Goal: Task Accomplishment & Management: Manage account settings

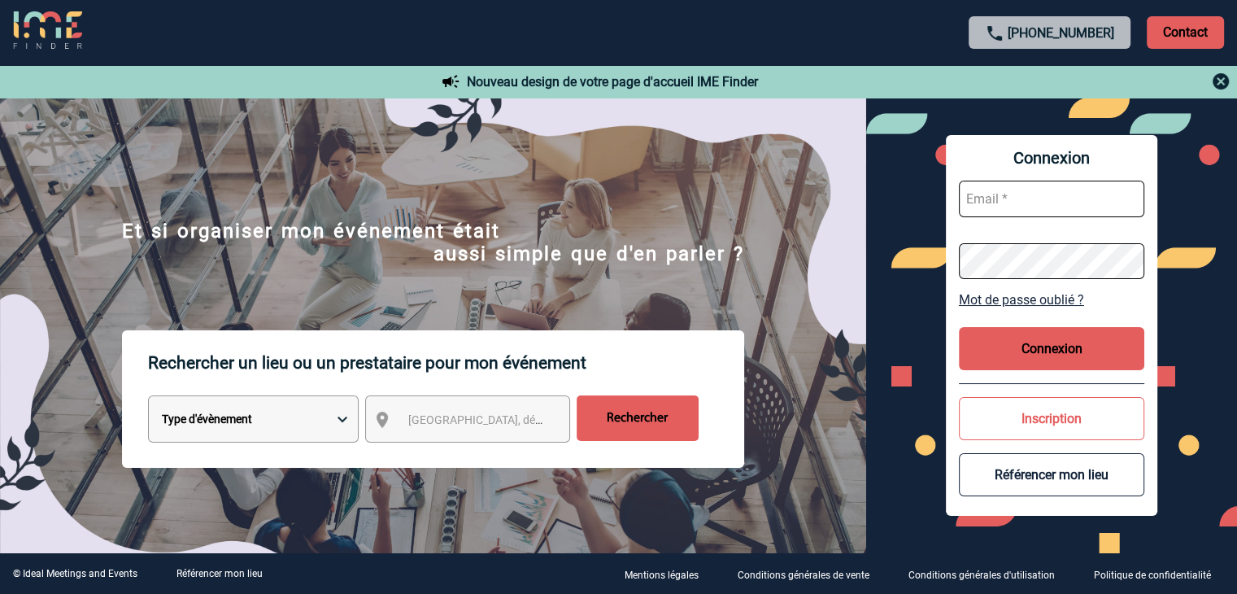
click at [1020, 206] on input "text" at bounding box center [1051, 199] width 185 height 37
click at [1024, 195] on input "text" at bounding box center [1051, 199] width 185 height 37
paste input "cy.pargl.meetings@courtyard.com"
type input "cy.pargl.meetings@courtyard.com"
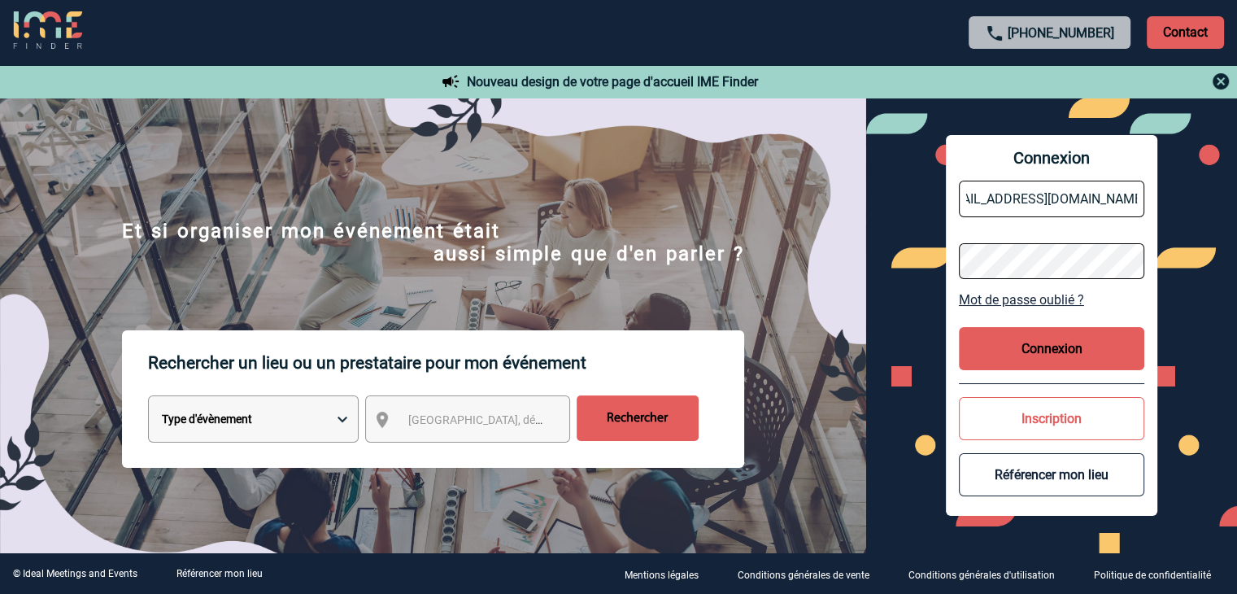
scroll to position [0, 0]
click at [1056, 351] on button "Connexion" at bounding box center [1051, 348] width 185 height 43
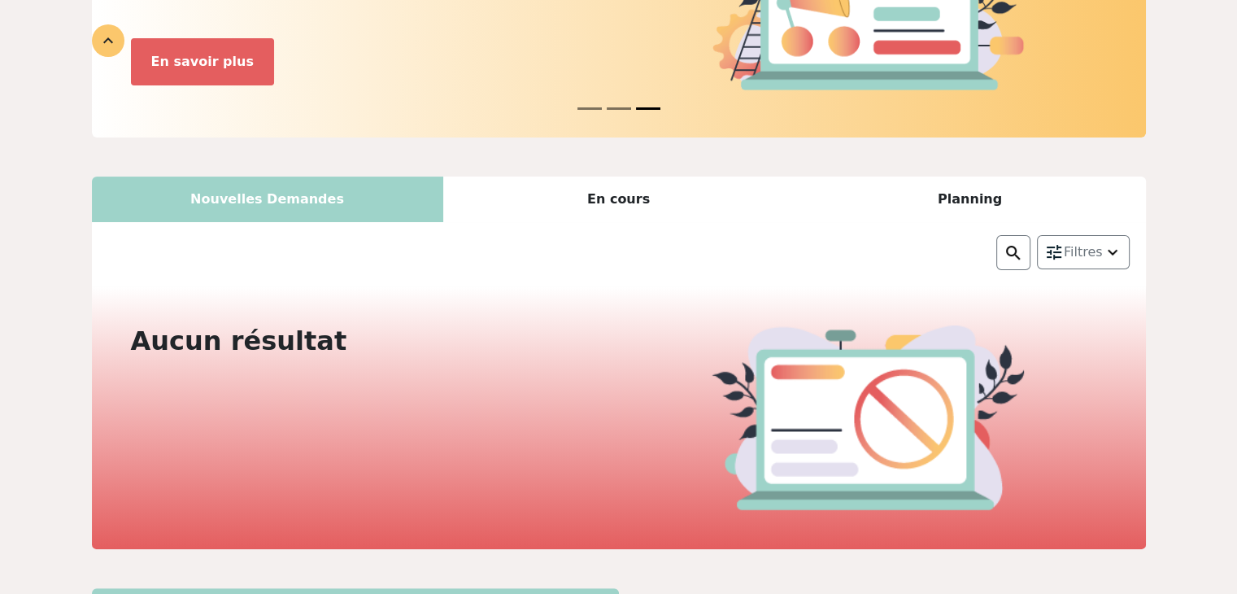
scroll to position [244, 0]
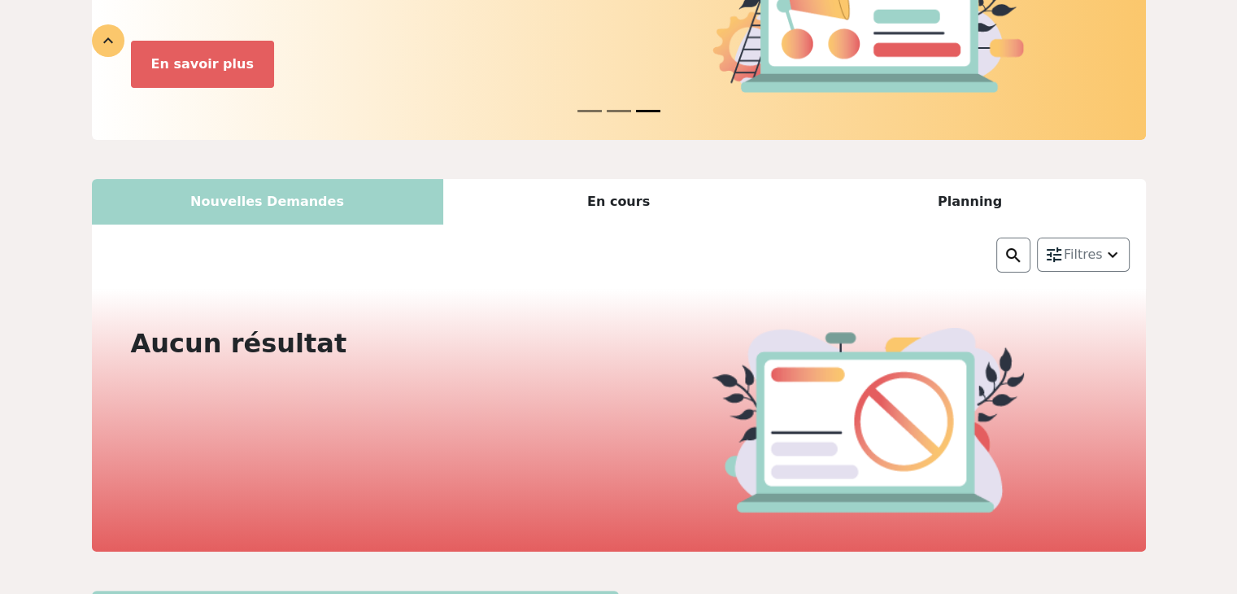
click at [619, 195] on div "En cours" at bounding box center [618, 202] width 351 height 46
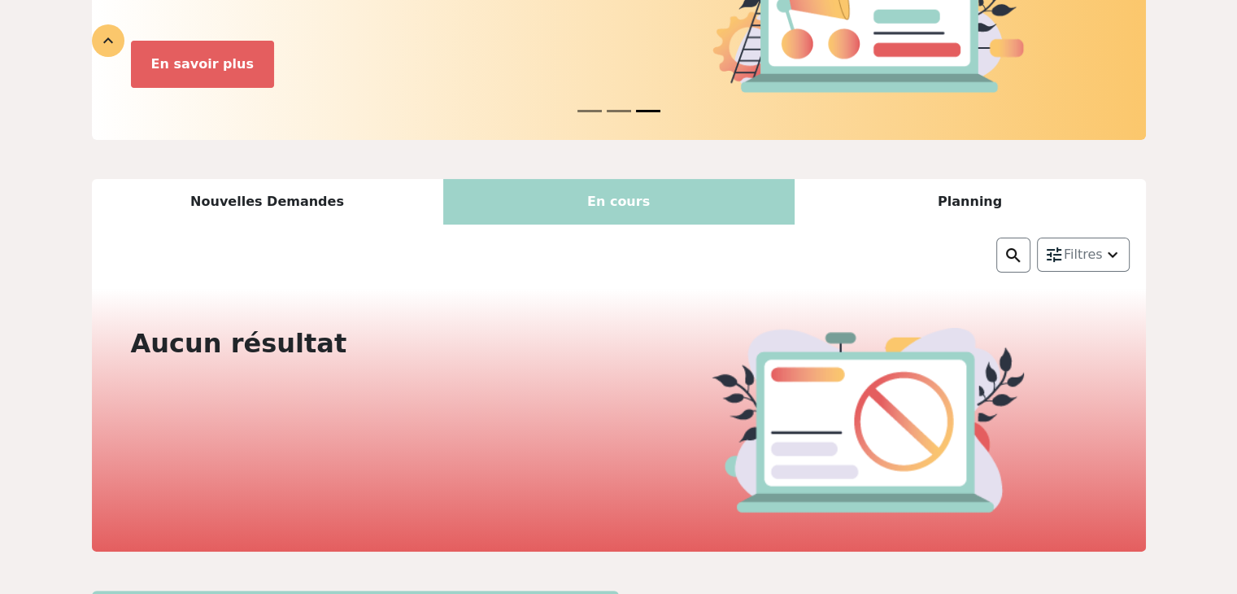
click at [826, 202] on div "Planning" at bounding box center [969, 202] width 351 height 46
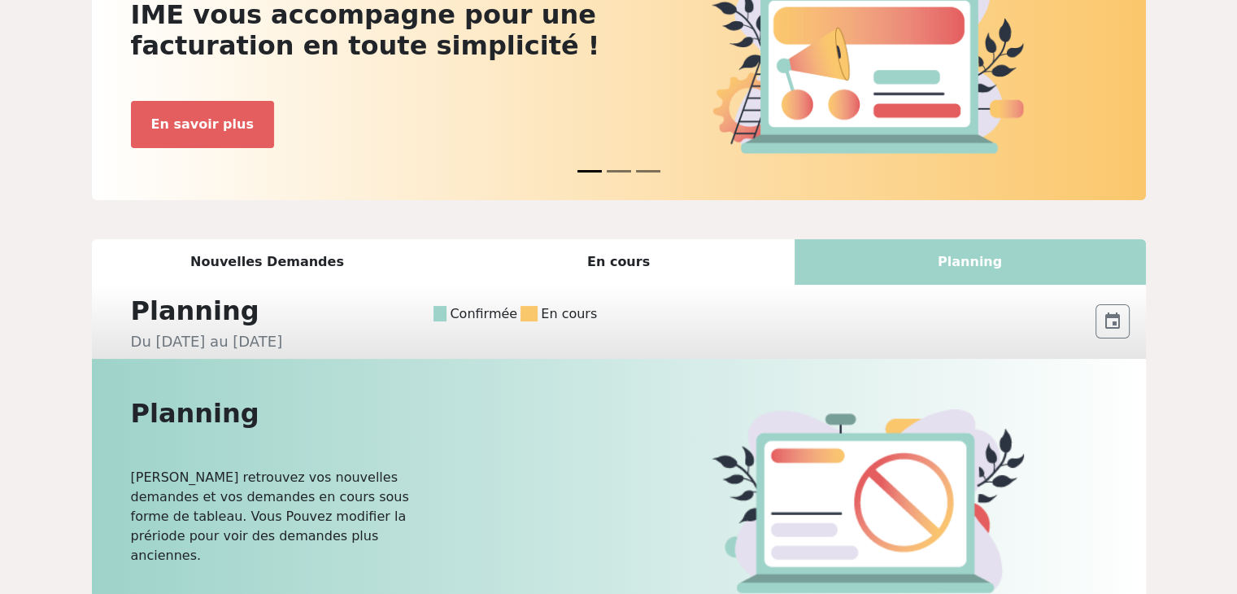
scroll to position [0, 0]
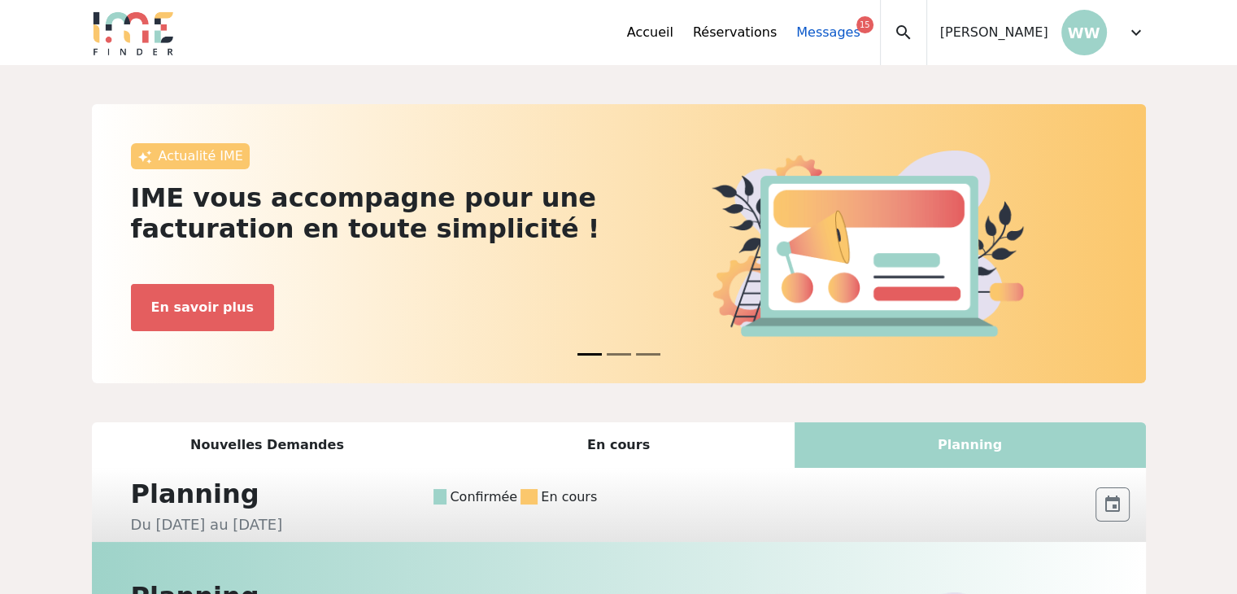
click at [859, 31] on link "Messages 15" at bounding box center [827, 33] width 63 height 20
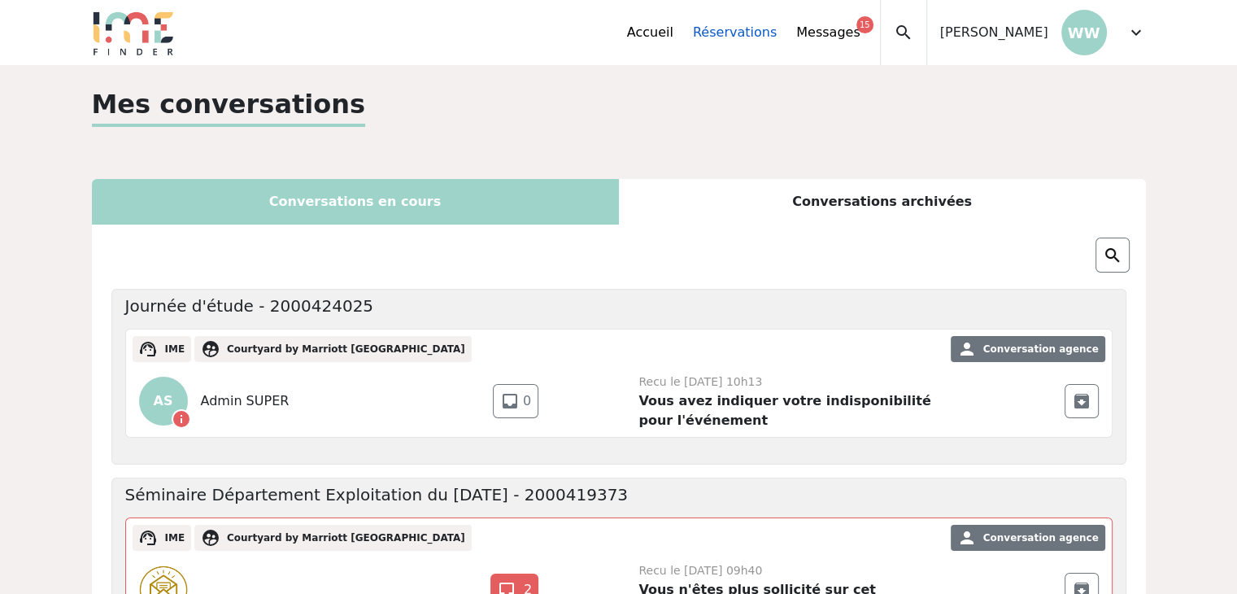
click at [758, 30] on link "Réservations" at bounding box center [735, 33] width 84 height 20
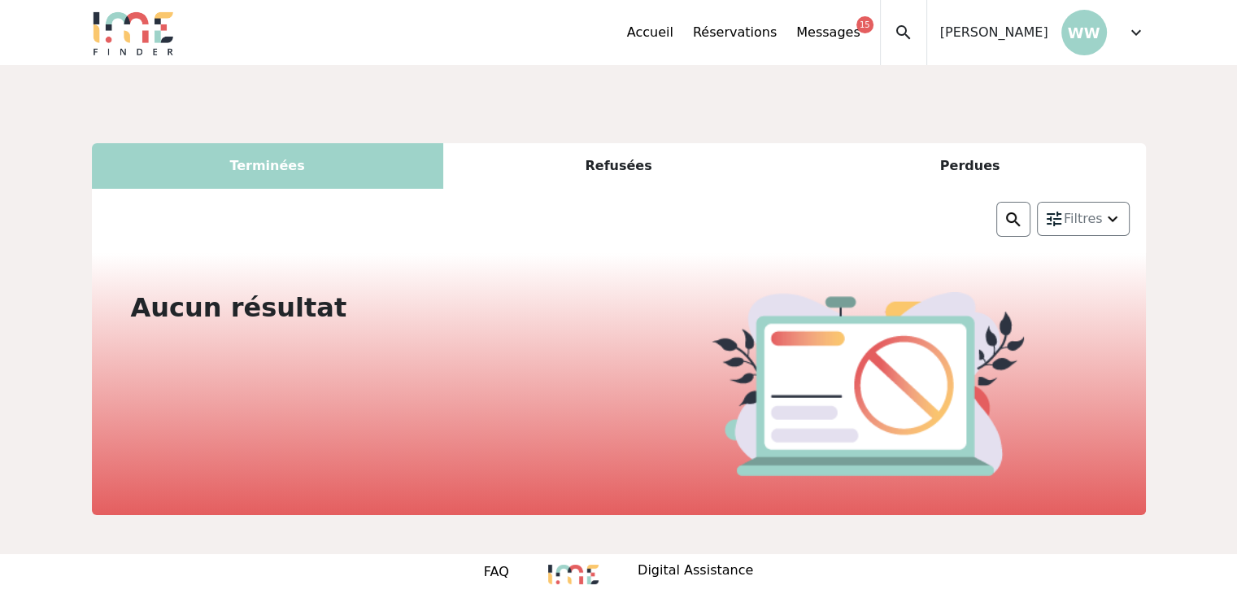
click at [1020, 36] on span "[PERSON_NAME]" at bounding box center [994, 33] width 108 height 20
click at [1131, 30] on span "expand_more" at bounding box center [1136, 33] width 20 height 20
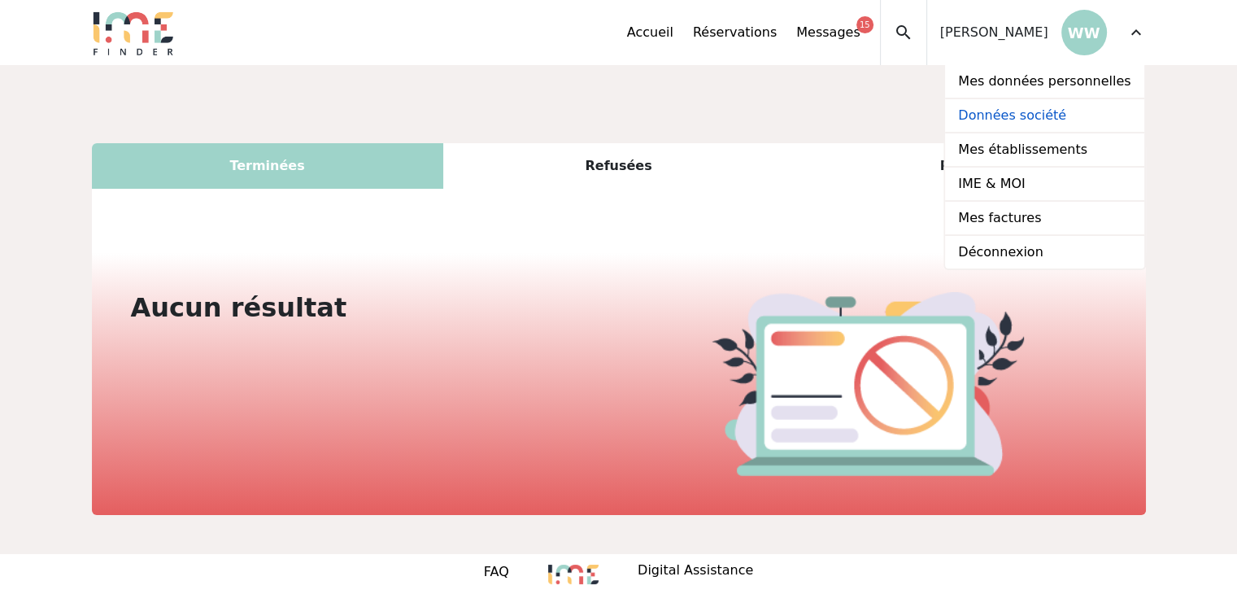
click at [1064, 121] on link "Données société" at bounding box center [1044, 116] width 198 height 34
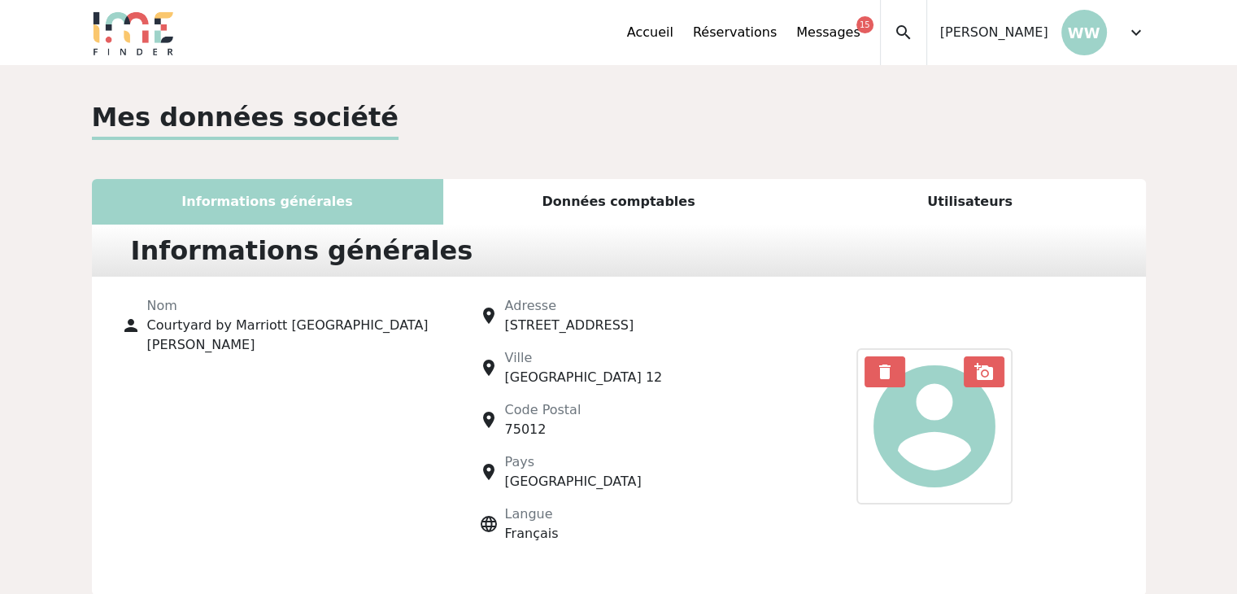
click at [1131, 30] on span "expand_more" at bounding box center [1136, 33] width 20 height 20
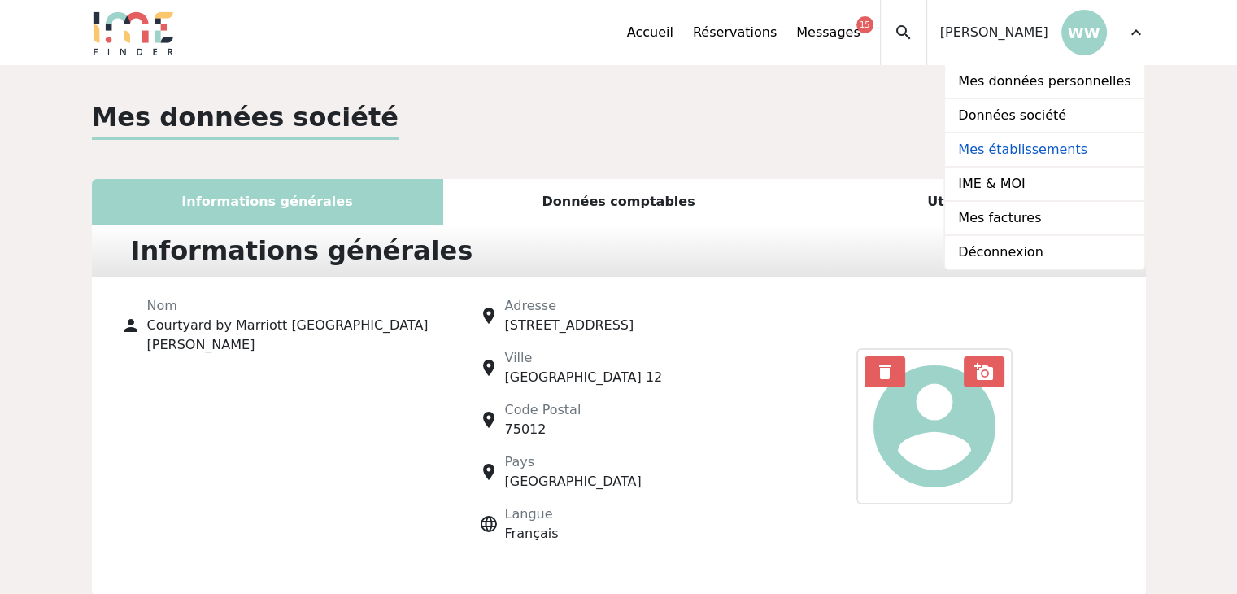
click at [1055, 145] on link "Mes établissements" at bounding box center [1044, 150] width 198 height 34
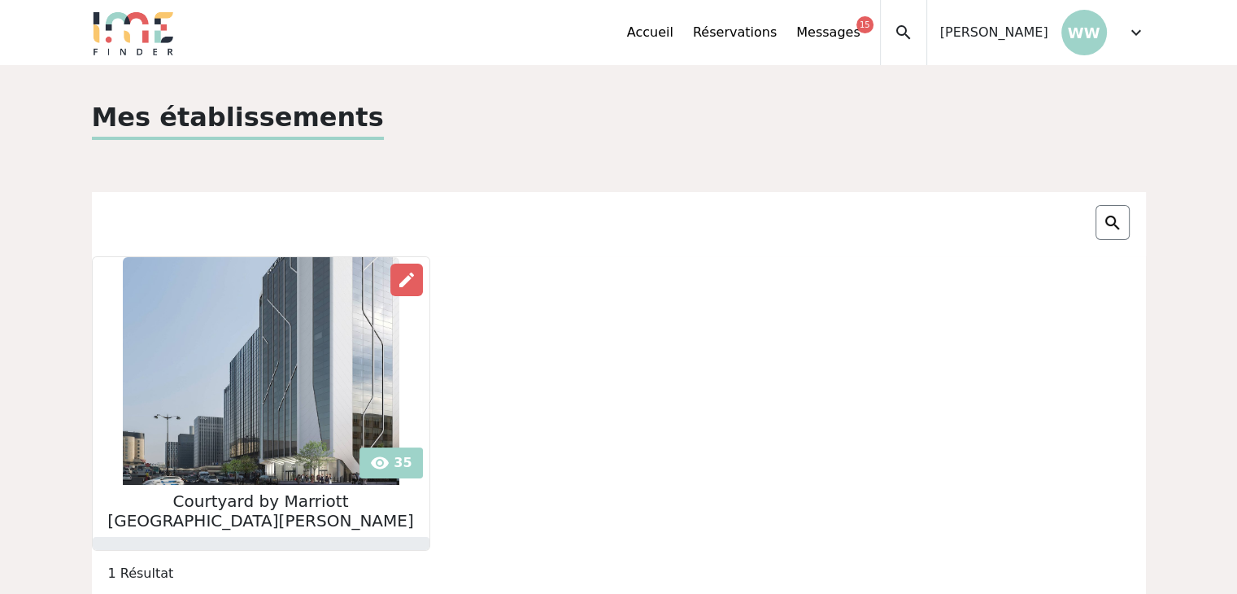
click at [299, 392] on img at bounding box center [261, 371] width 276 height 228
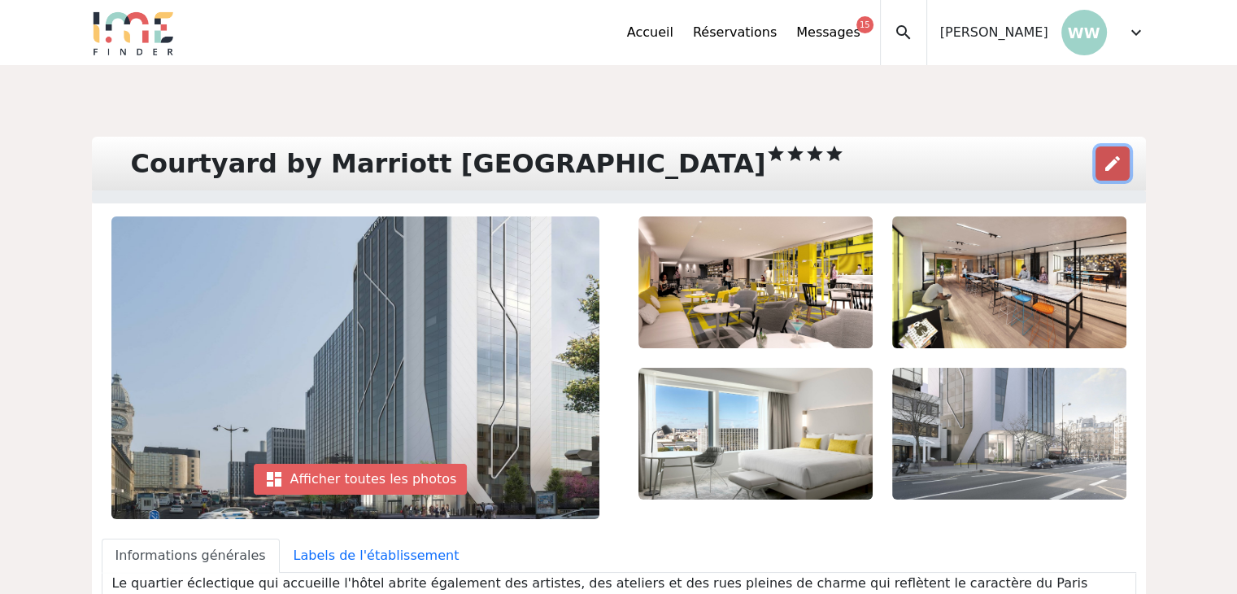
click at [1109, 156] on span "edit" at bounding box center [1113, 164] width 20 height 20
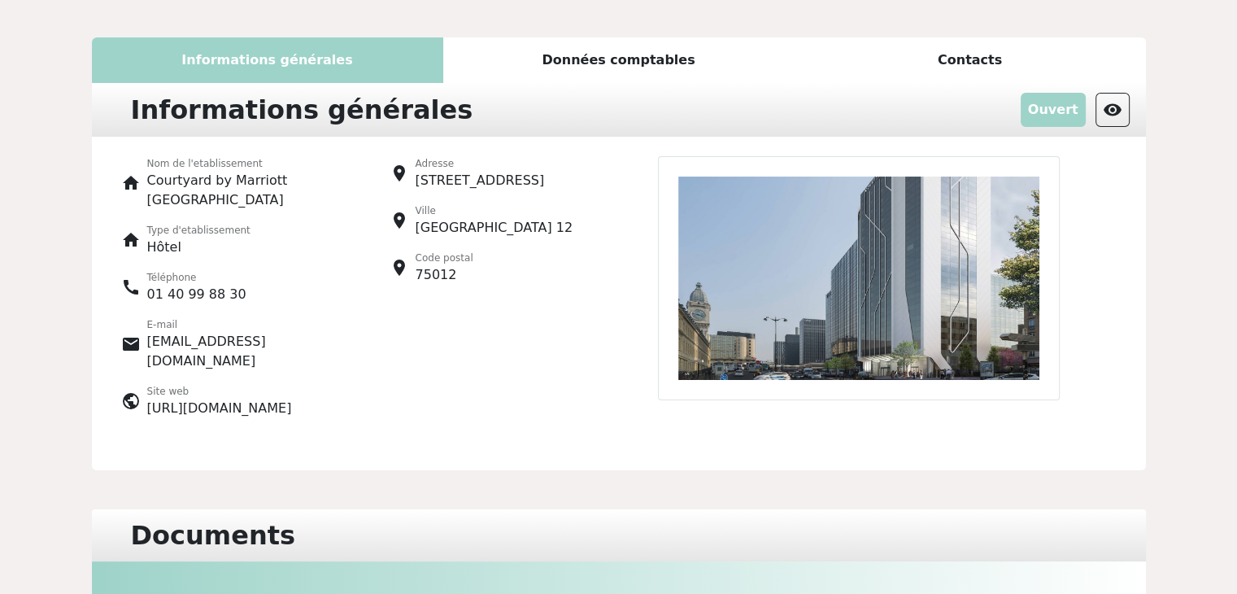
scroll to position [163, 0]
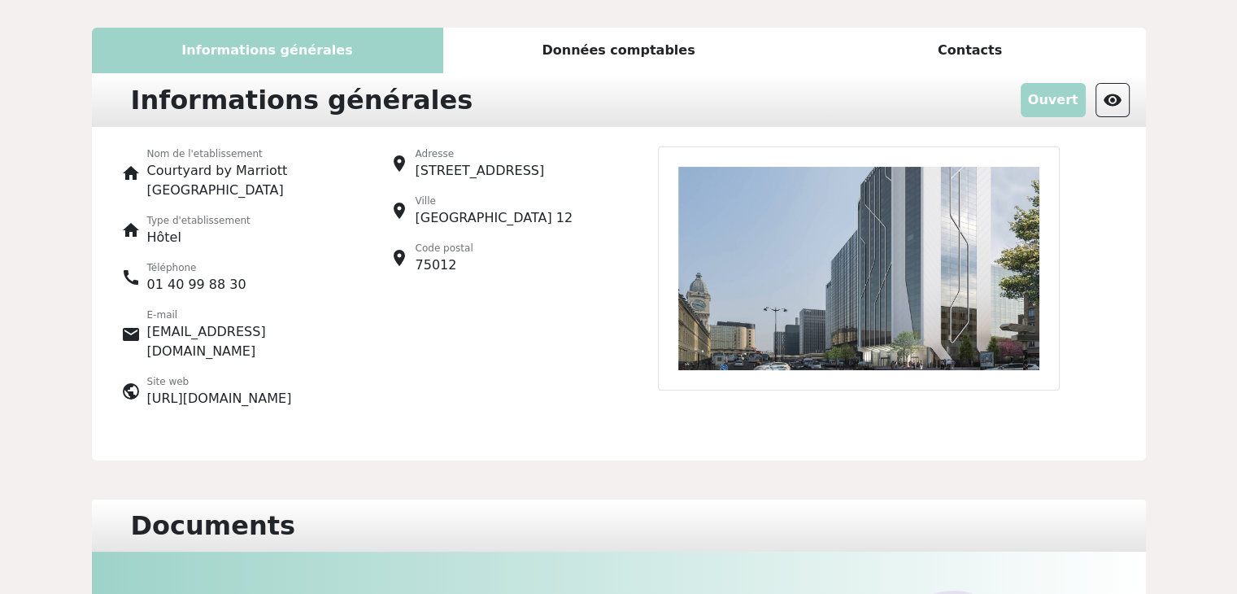
click at [773, 300] on img at bounding box center [859, 268] width 402 height 244
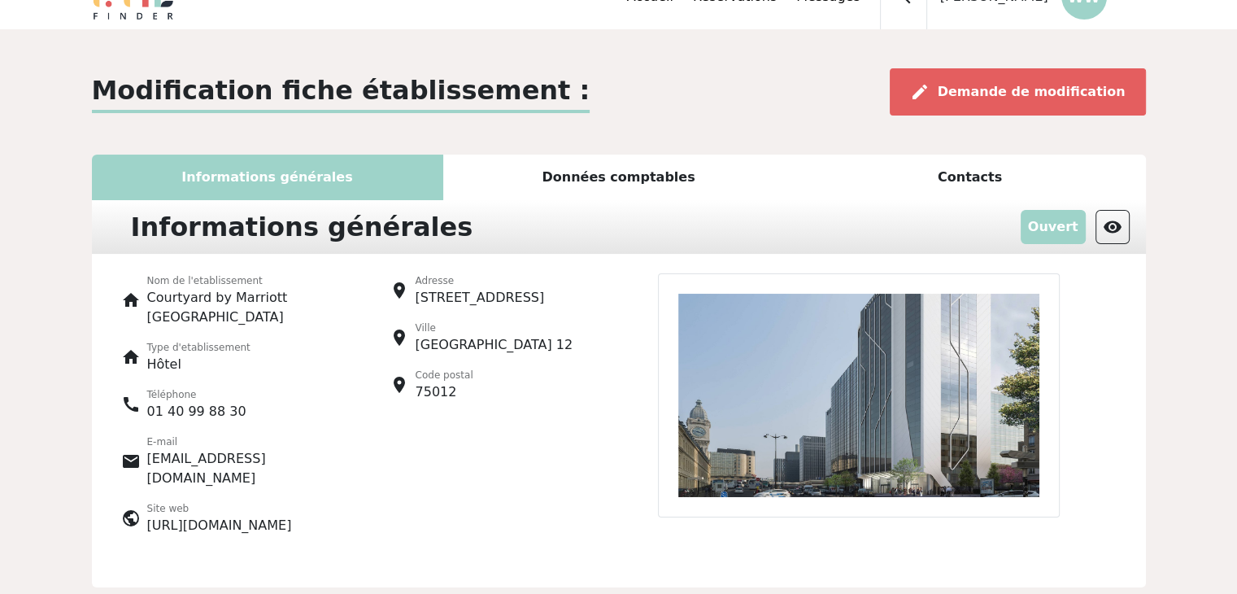
scroll to position [0, 0]
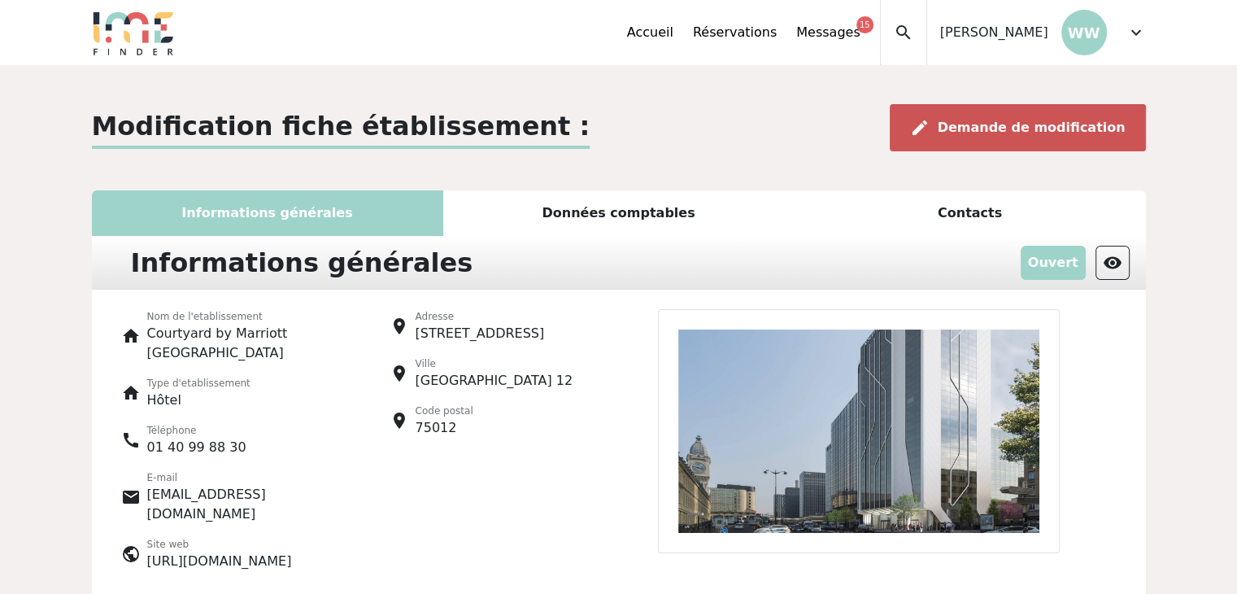
click at [985, 128] on span "Demande de modification" at bounding box center [1032, 127] width 188 height 15
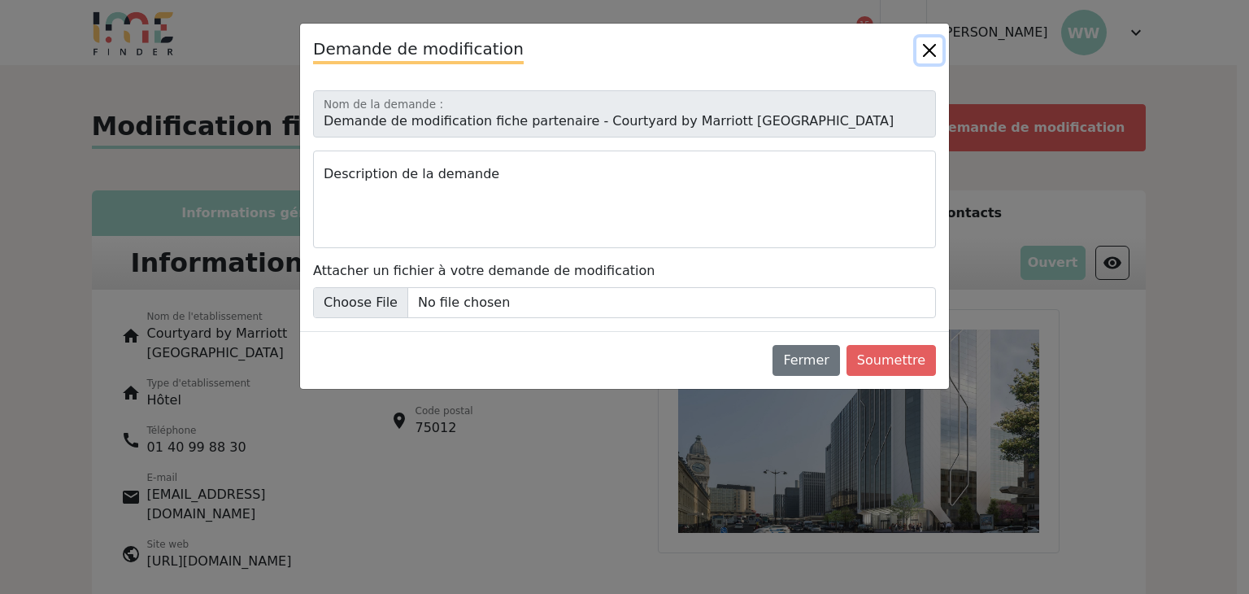
click at [925, 54] on button "Close" at bounding box center [929, 50] width 26 height 26
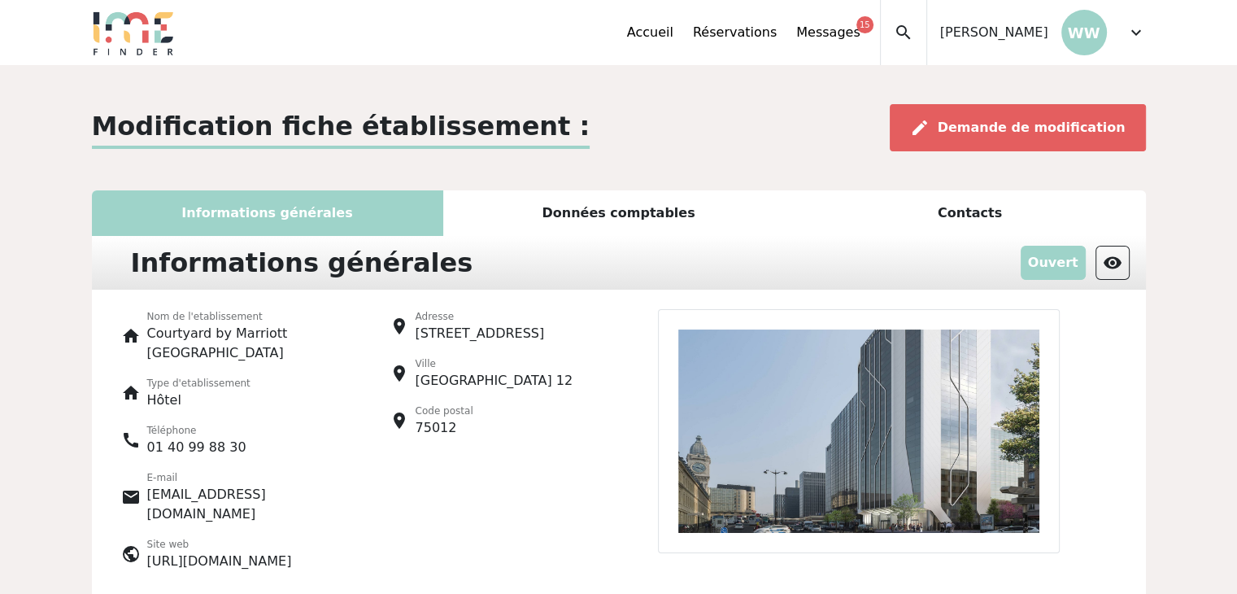
click at [615, 213] on div "Données comptables" at bounding box center [618, 213] width 351 height 46
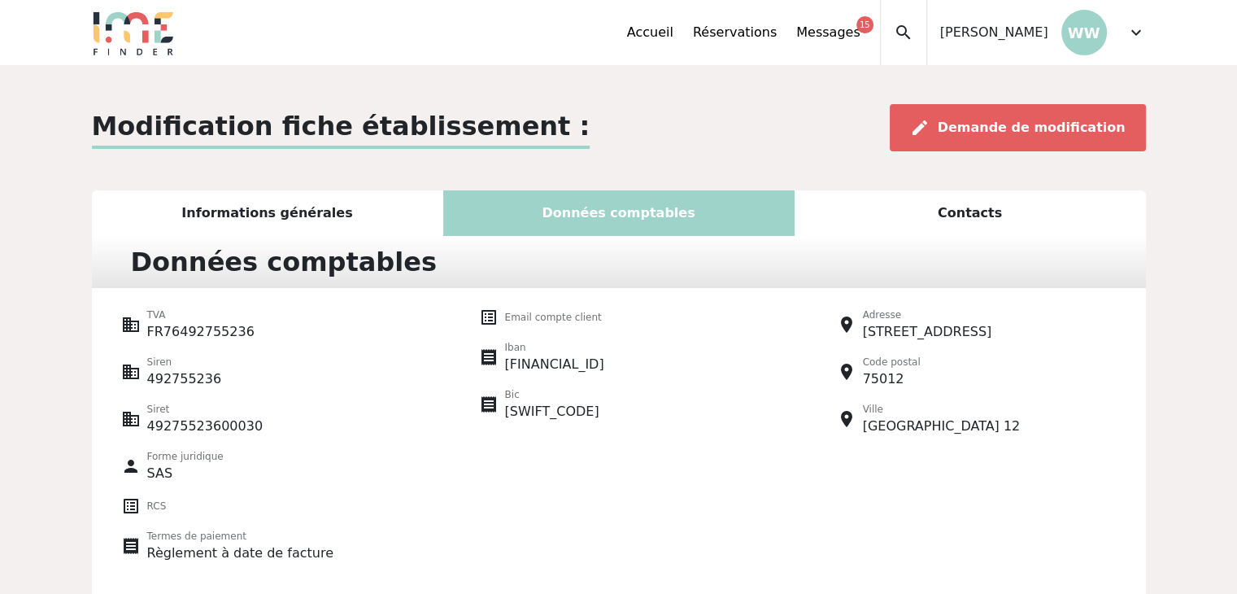
click at [332, 204] on div "Informations générales" at bounding box center [267, 213] width 351 height 46
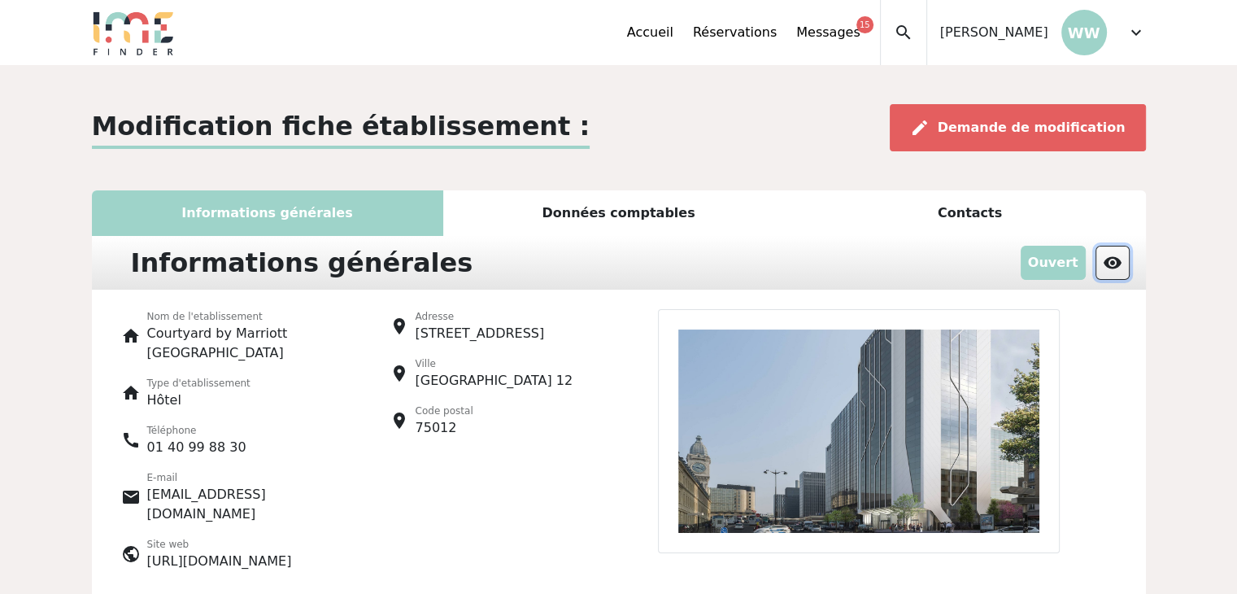
click at [1110, 267] on span "visibility" at bounding box center [1113, 263] width 20 height 20
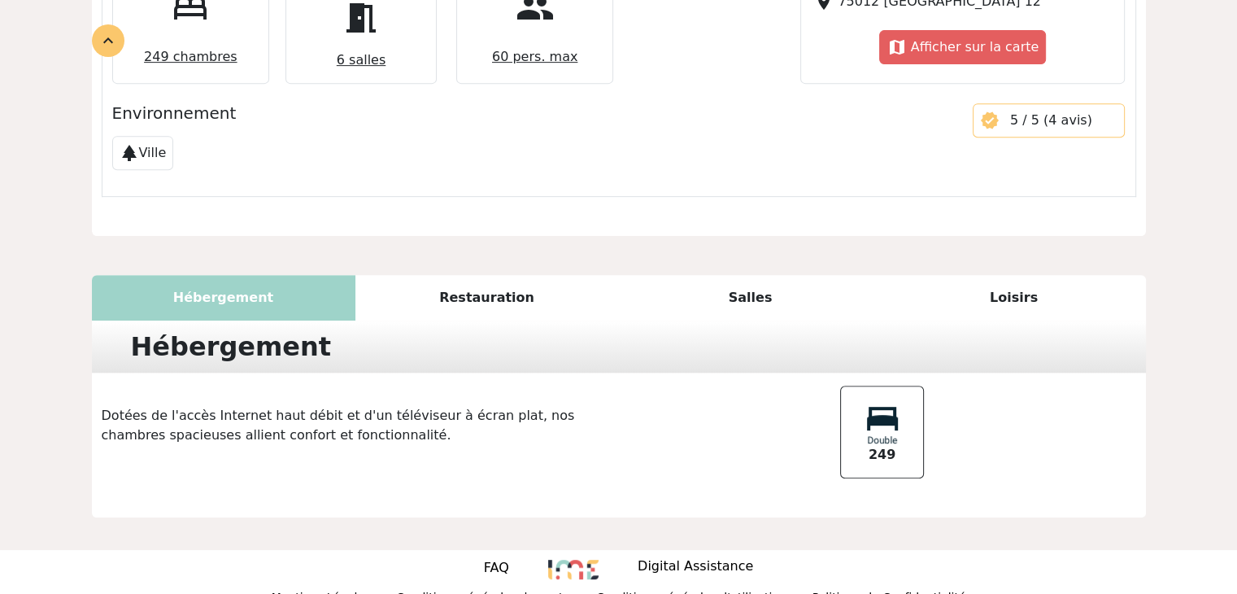
scroll to position [618, 0]
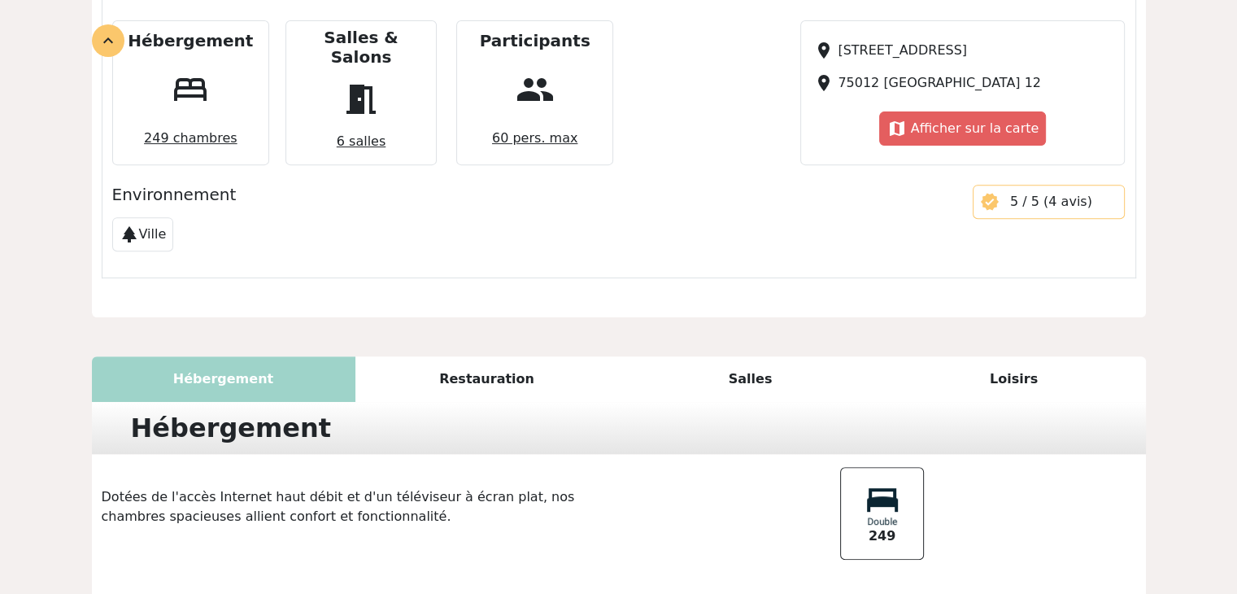
click at [1030, 194] on span "5 / 5 (4 avis)" at bounding box center [1051, 201] width 82 height 15
click at [1053, 194] on span "5 / 5 (4 avis)" at bounding box center [1051, 201] width 82 height 15
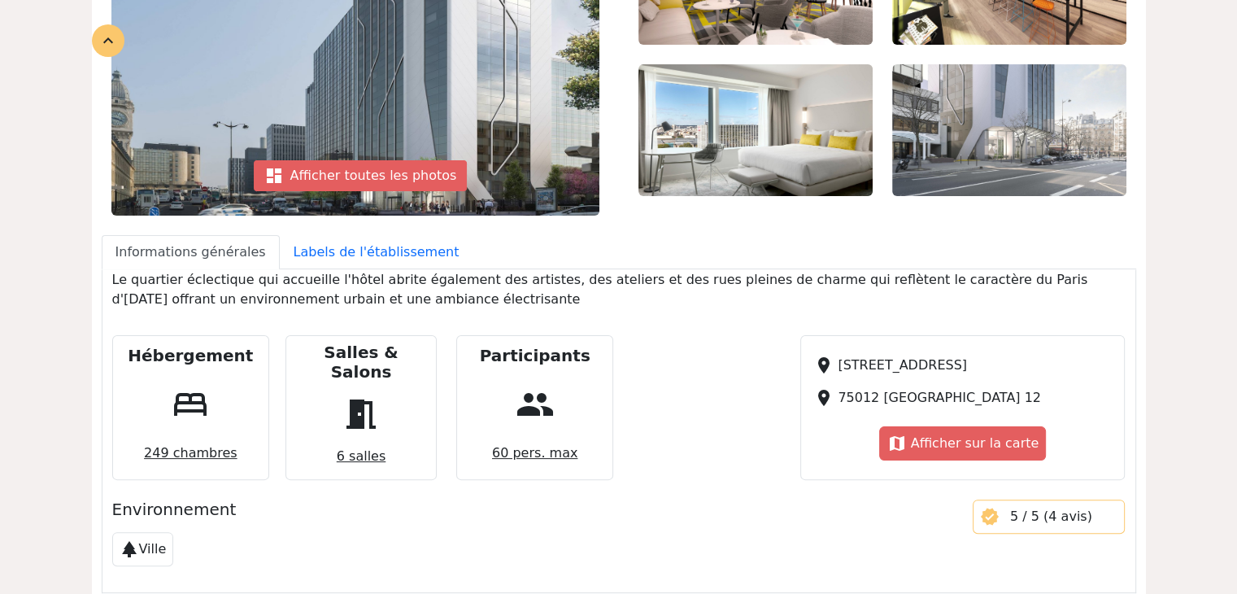
scroll to position [293, 0]
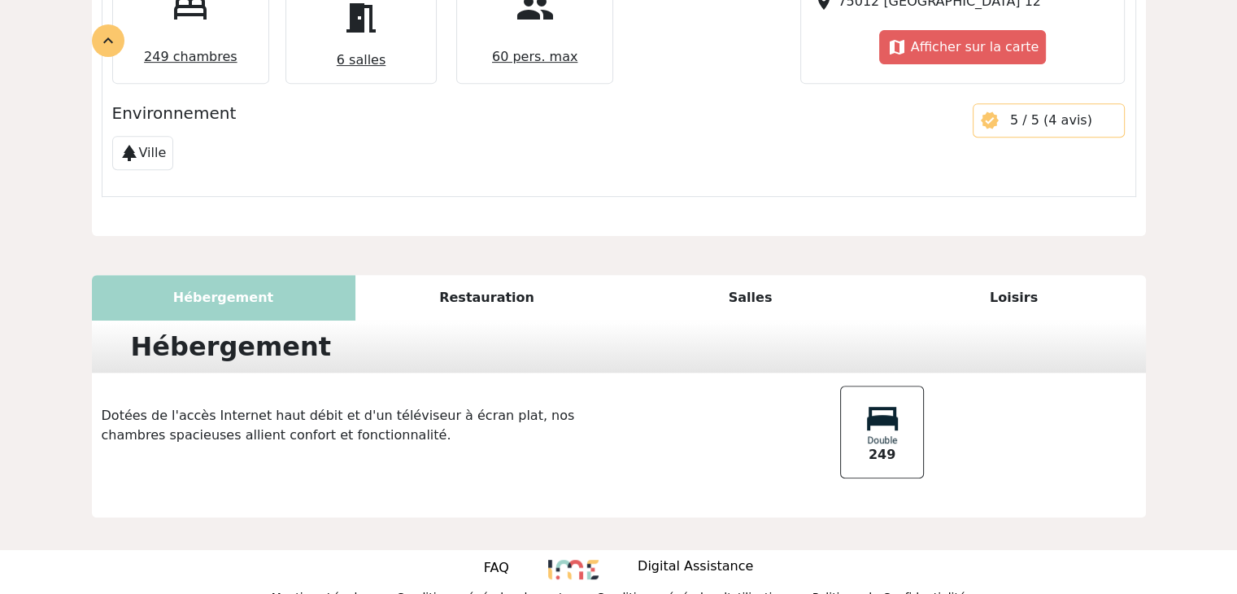
click at [481, 293] on div "Restauration" at bounding box center [486, 298] width 263 height 46
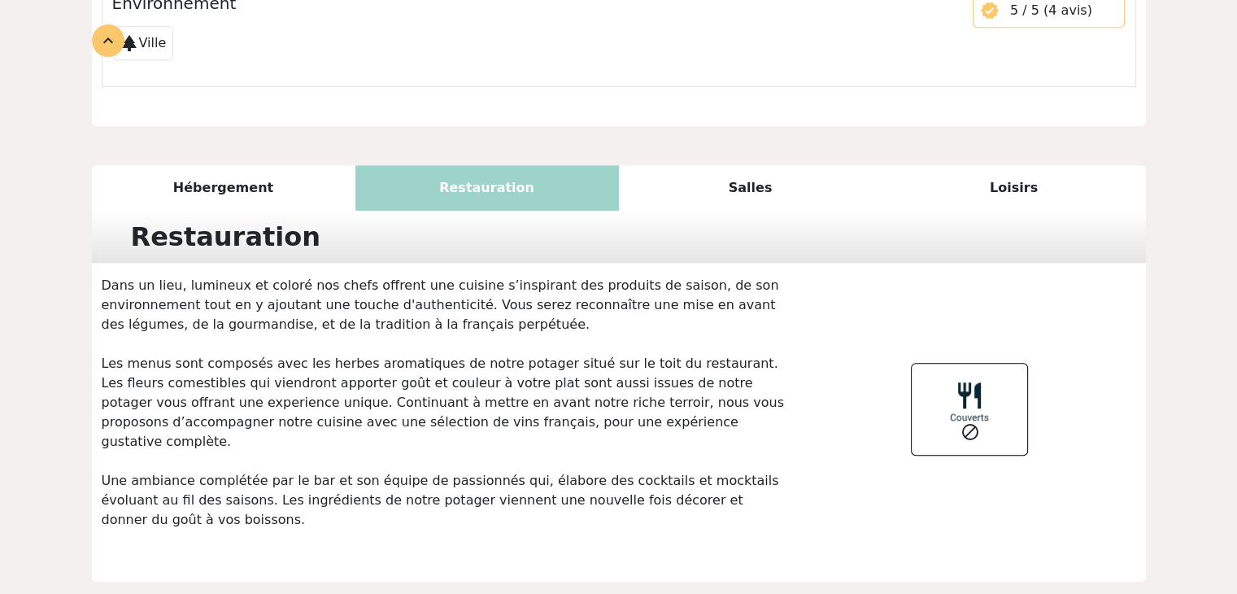
scroll to position [835, 0]
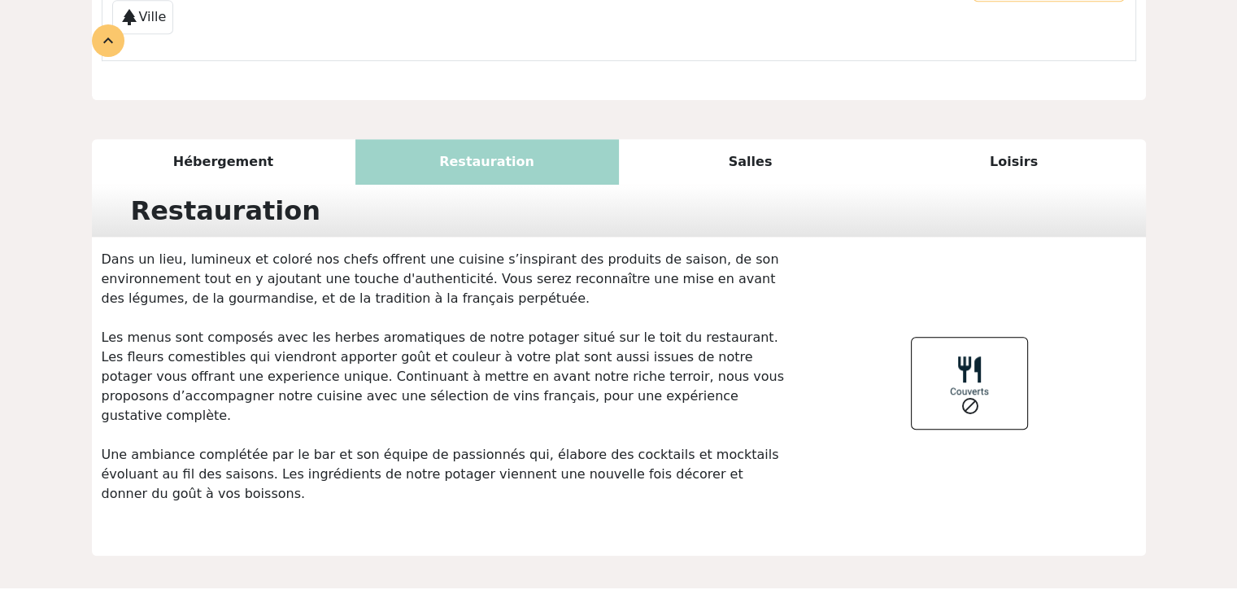
click at [779, 139] on div "Salles" at bounding box center [750, 162] width 263 height 46
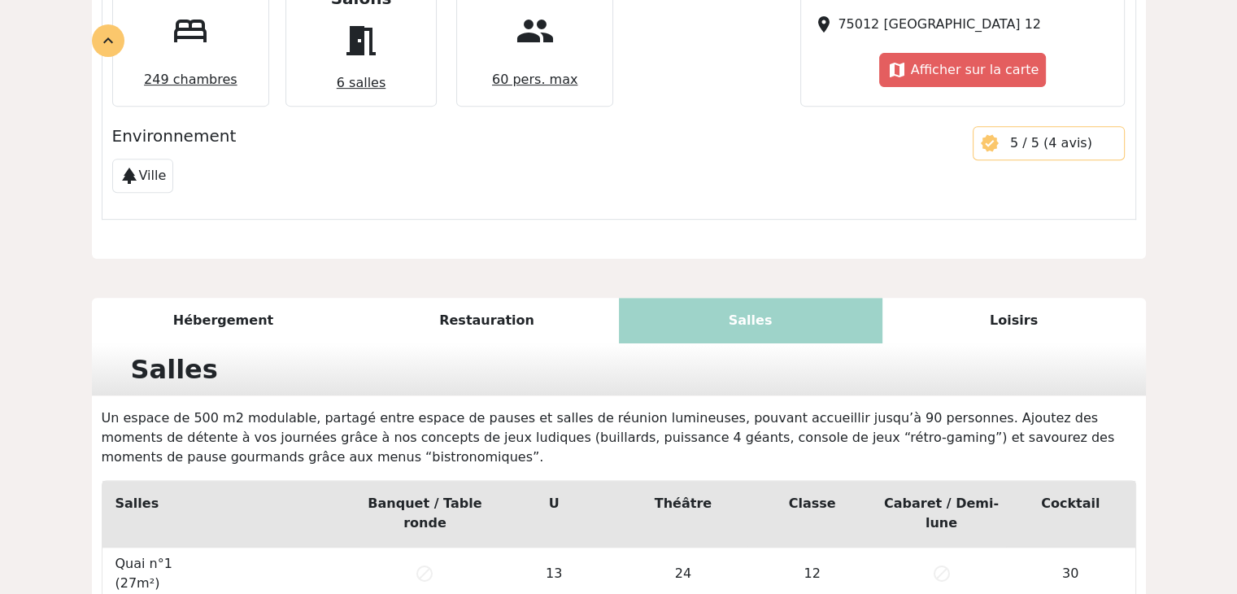
scroll to position [670, 0]
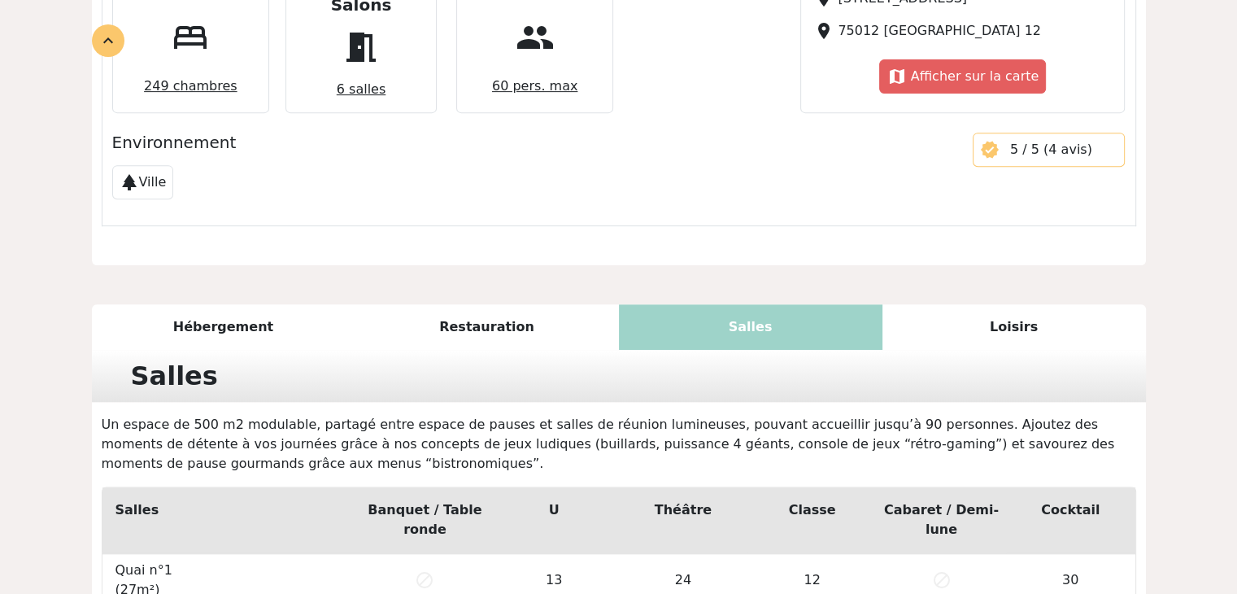
click at [976, 268] on div "Courtyard by Marriott Paris Gare de Lyon star star star star edit dashboard Aff…" at bounding box center [618, 196] width 1073 height 1458
click at [982, 280] on div "Courtyard by Marriott Paris Gare de Lyon star star star star edit dashboard Aff…" at bounding box center [618, 196] width 1073 height 1458
click at [999, 304] on div "Loisirs" at bounding box center [1013, 327] width 263 height 46
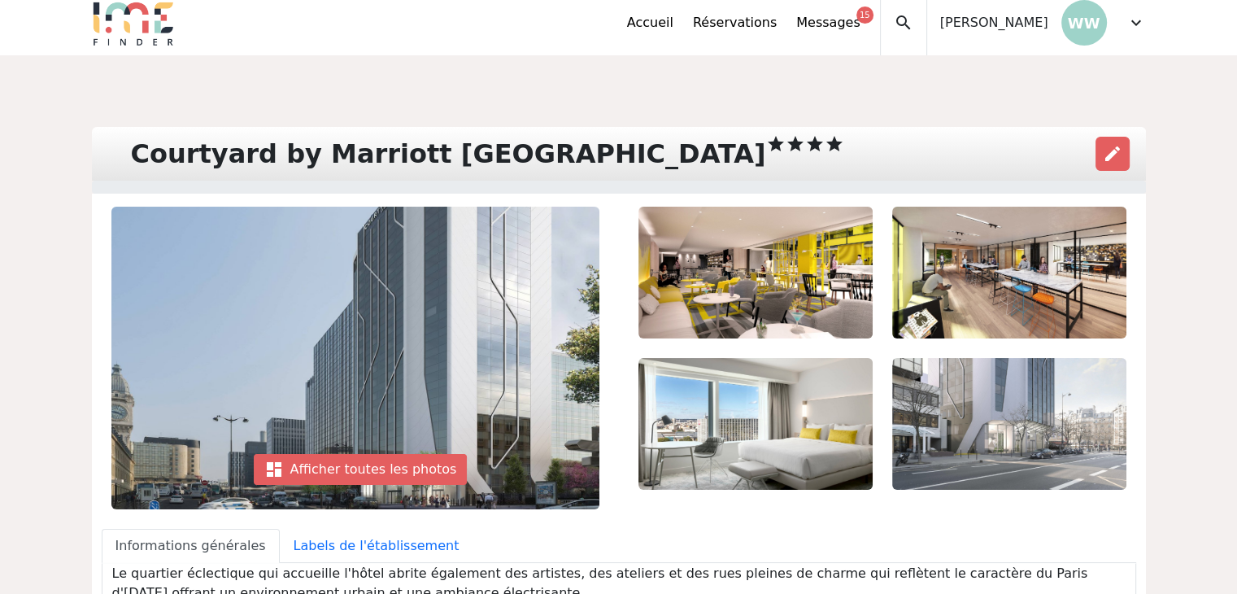
scroll to position [0, 0]
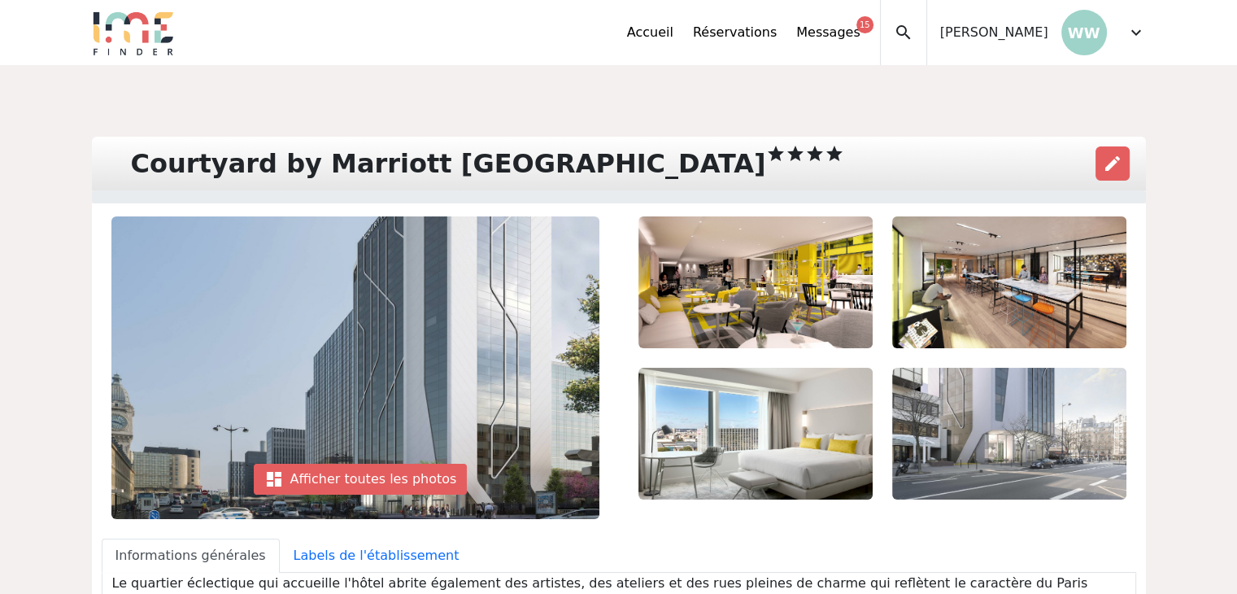
click at [1133, 37] on span "expand_more" at bounding box center [1136, 33] width 20 height 20
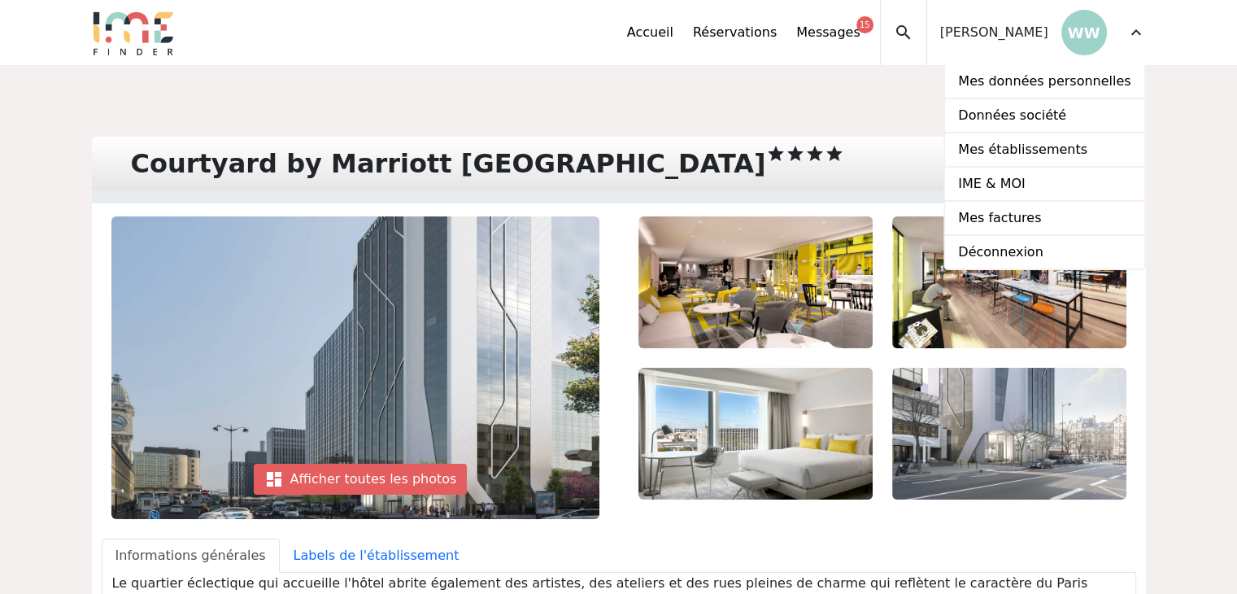
click at [1133, 37] on span "expand_more" at bounding box center [1136, 33] width 20 height 20
